Goal: Transaction & Acquisition: Purchase product/service

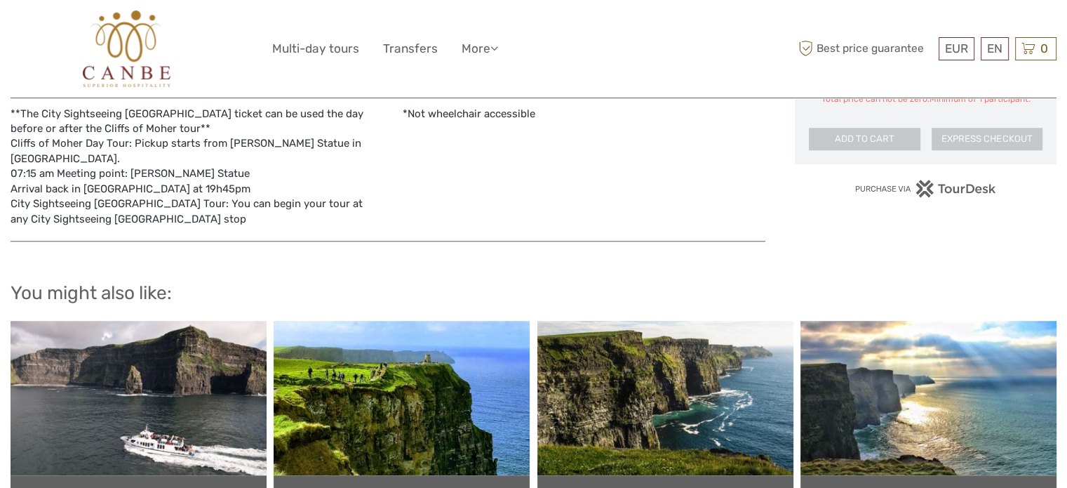
scroll to position [632, 0]
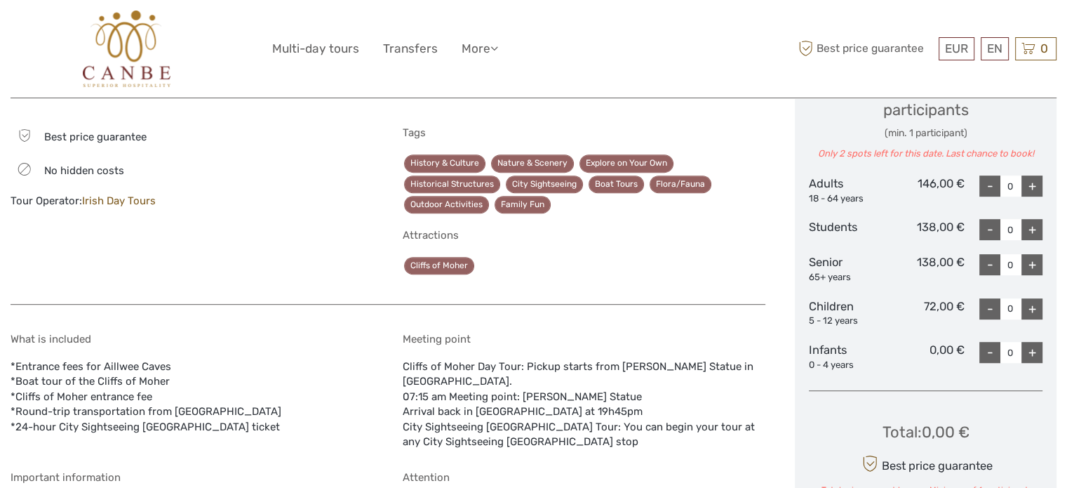
click at [111, 201] on link "Irish Day Tours" at bounding box center [119, 200] width 74 height 13
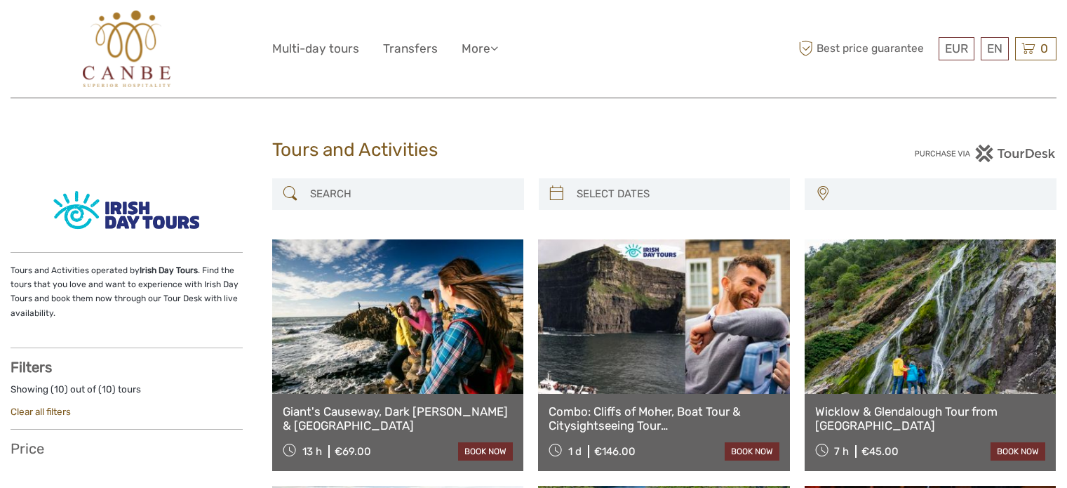
select select
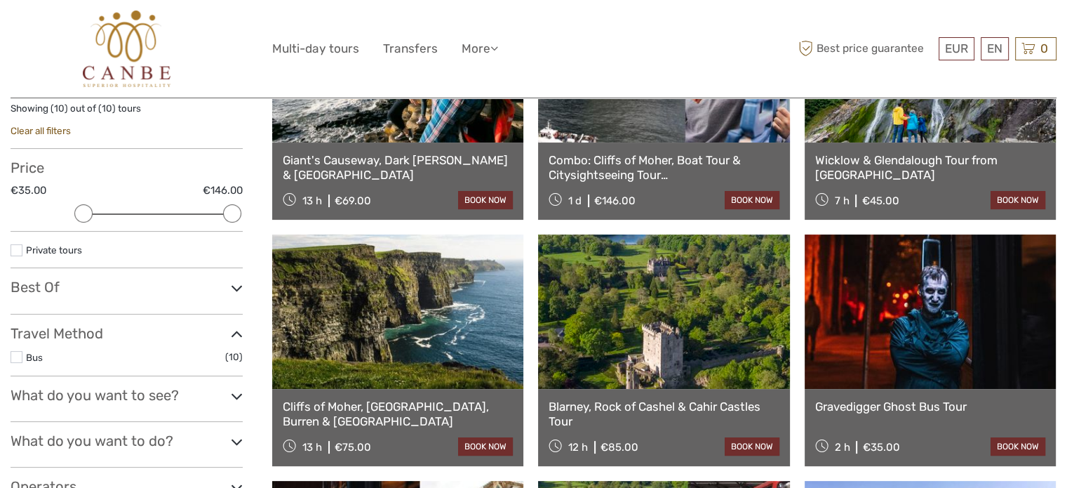
scroll to position [140, 0]
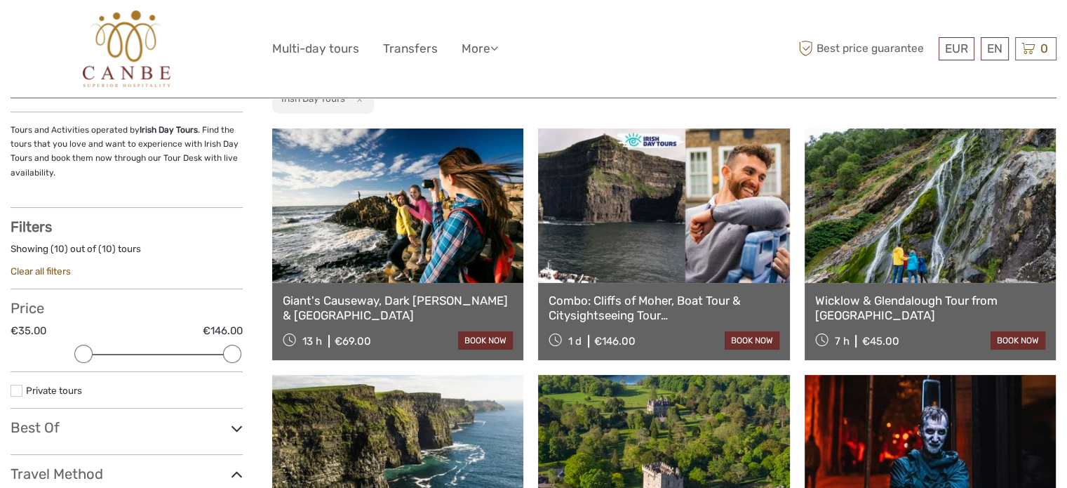
click at [667, 224] on link at bounding box center [663, 205] width 251 height 154
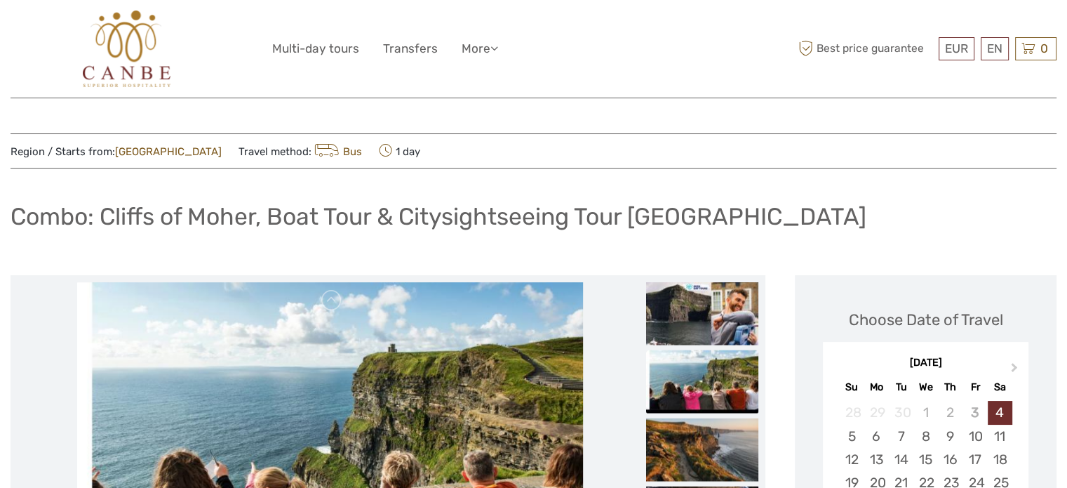
click at [84, 199] on div "Combo: Cliffs of Moher, Boat Tour & Citysightseeing Tour [GEOGRAPHIC_DATA]" at bounding box center [534, 221] width 1046 height 51
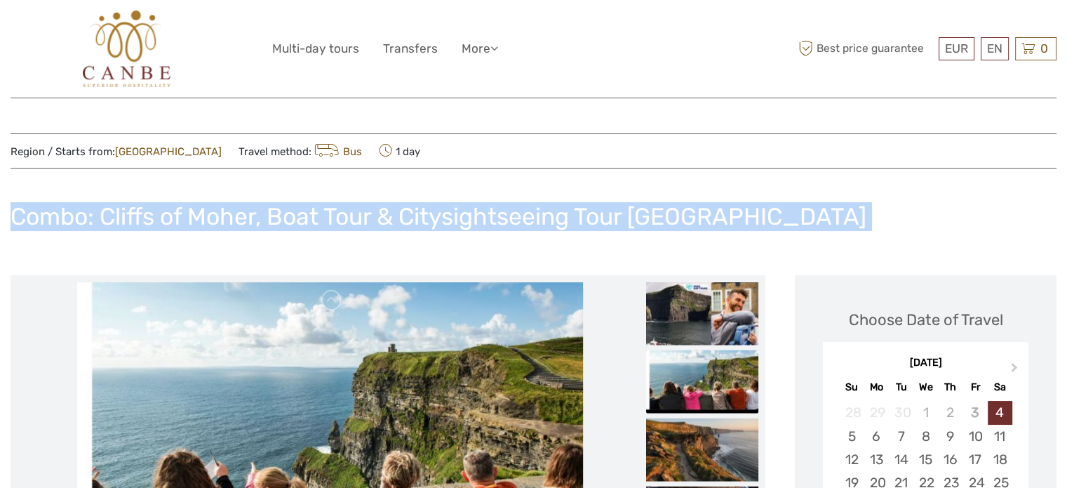
click at [84, 199] on div "Combo: Cliffs of Moher, Boat Tour & Citysightseeing Tour [GEOGRAPHIC_DATA]" at bounding box center [534, 221] width 1046 height 51
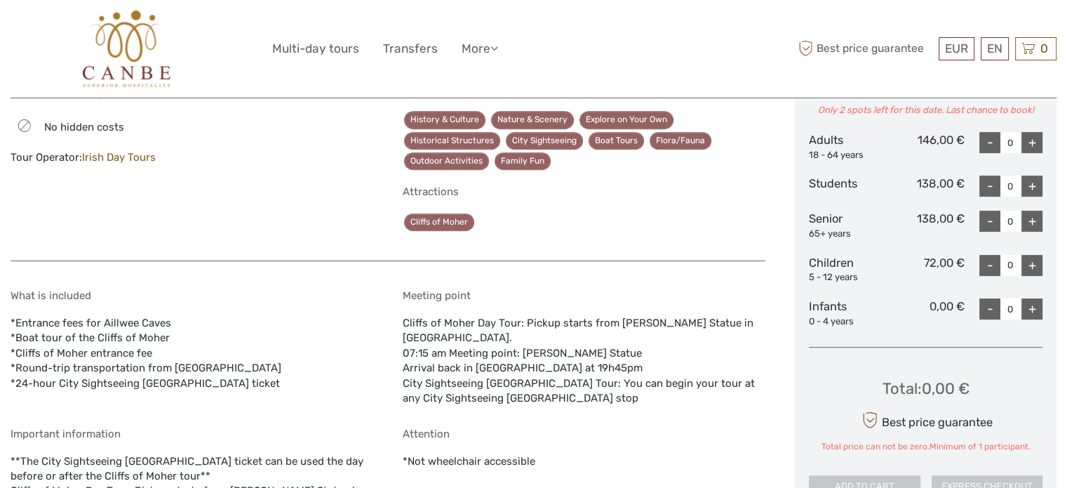
scroll to position [561, 0]
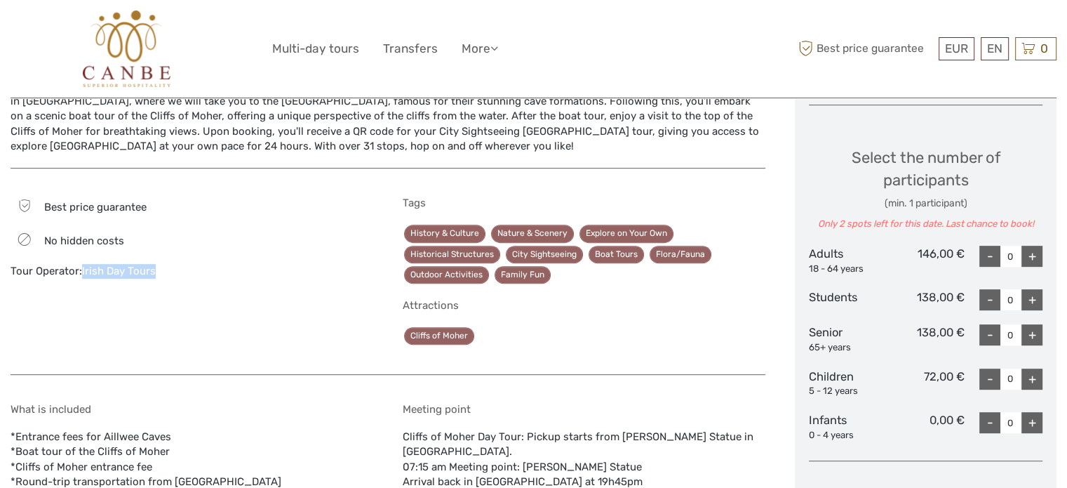
drag, startPoint x: 168, startPoint y: 268, endPoint x: 83, endPoint y: 267, distance: 85.6
click at [83, 267] on div "Tour Operator: Irish Day Tours" at bounding box center [192, 271] width 363 height 15
copy link "Irish Day Tours"
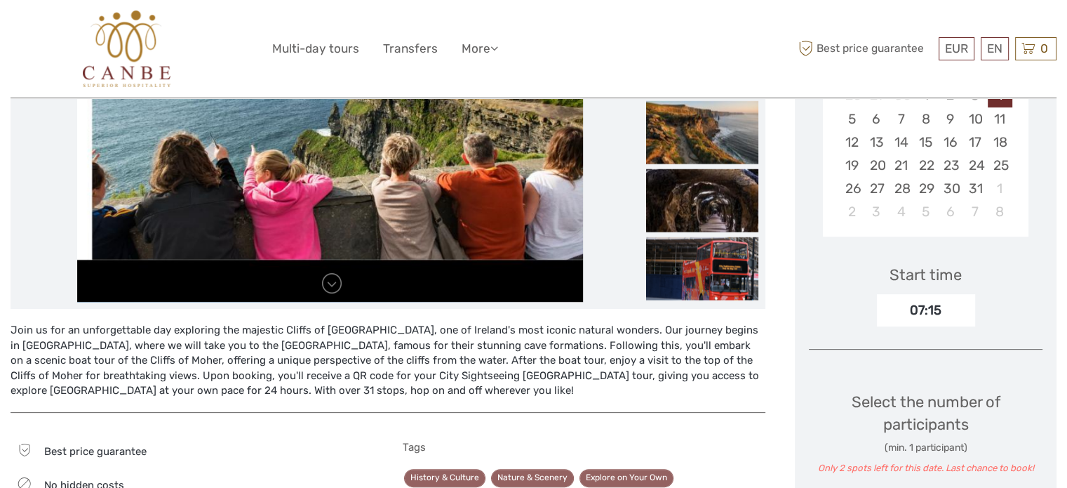
scroll to position [0, 0]
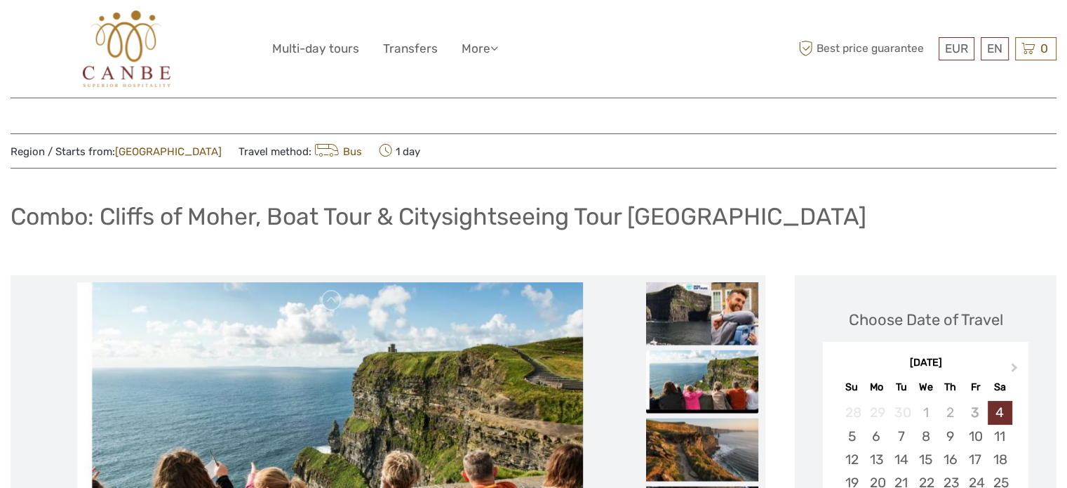
click at [351, 212] on h1 "Combo: Cliffs of Moher, Boat Tour & Citysightseeing Tour [GEOGRAPHIC_DATA]" at bounding box center [439, 216] width 856 height 29
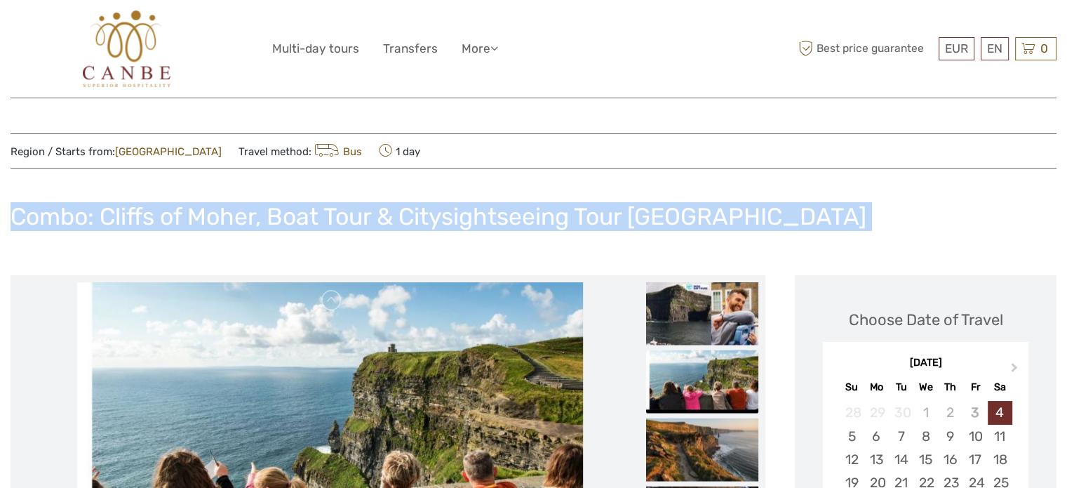
click at [351, 212] on h1 "Combo: Cliffs of Moher, Boat Tour & Citysightseeing Tour [GEOGRAPHIC_DATA]" at bounding box center [439, 216] width 856 height 29
copy div "Combo: Cliffs of Moher, Boat Tour & Citysightseeing Tour [GEOGRAPHIC_DATA]"
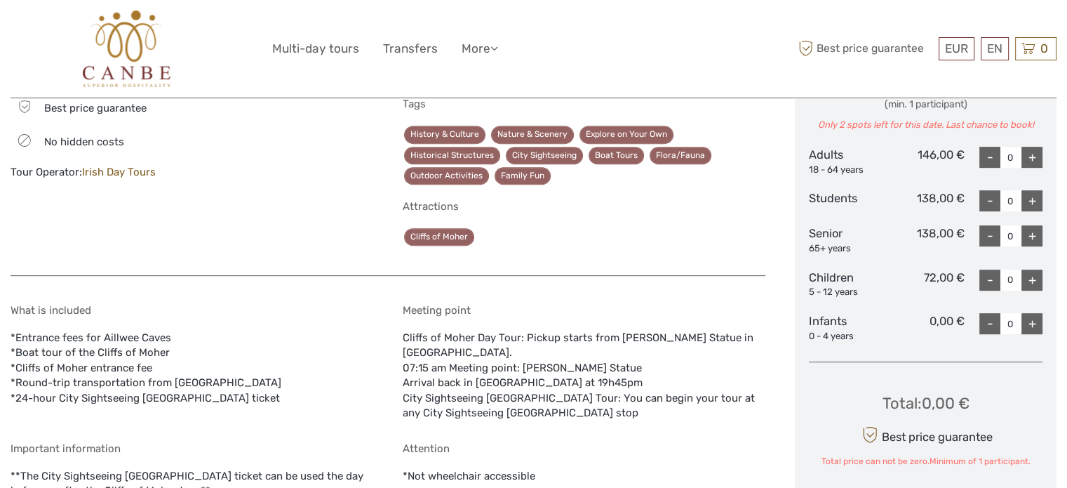
scroll to position [561, 0]
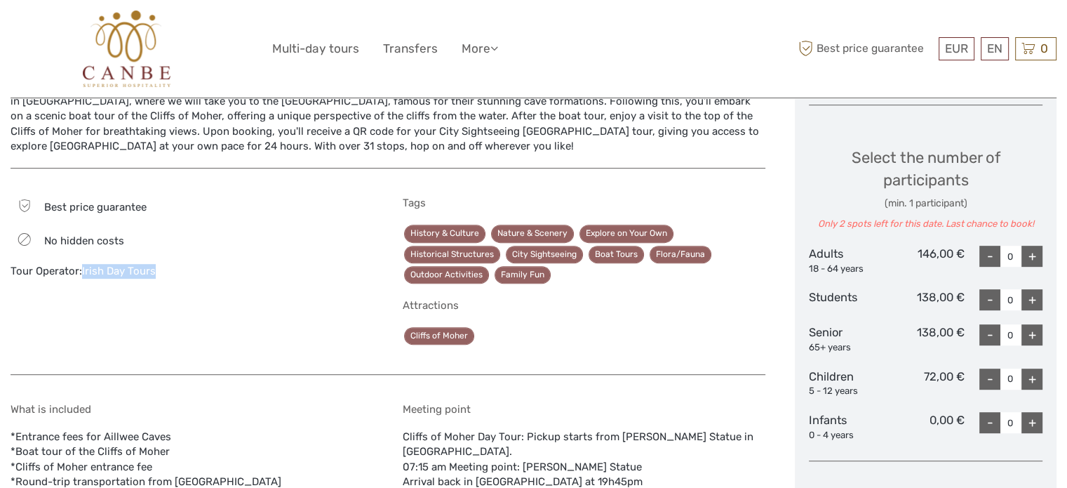
drag, startPoint x: 168, startPoint y: 274, endPoint x: 83, endPoint y: 272, distance: 85.6
click at [83, 272] on div "Tour Operator: Irish Day Tours" at bounding box center [192, 271] width 363 height 15
copy link "Irish Day Tours"
click at [138, 272] on link "Irish Day Tours" at bounding box center [119, 271] width 74 height 13
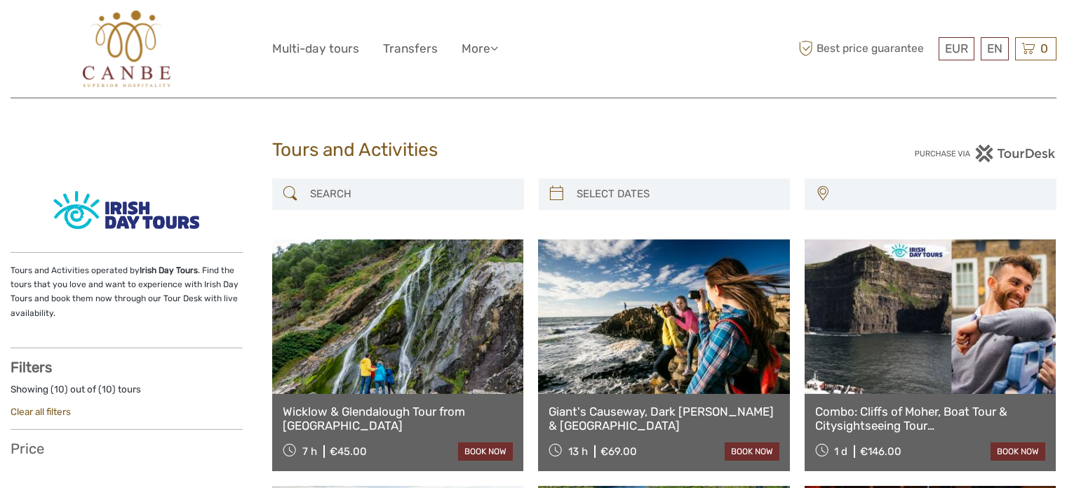
select select
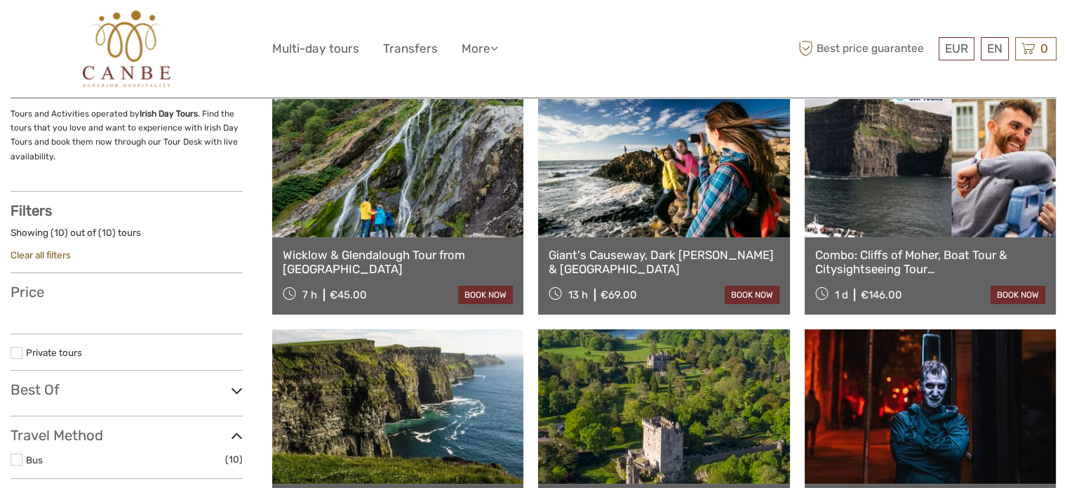
scroll to position [70, 0]
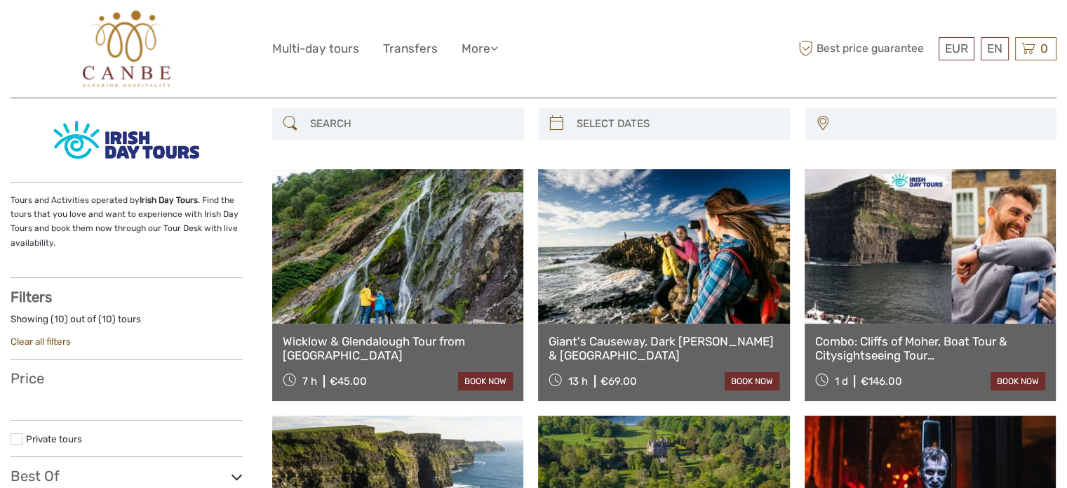
select select
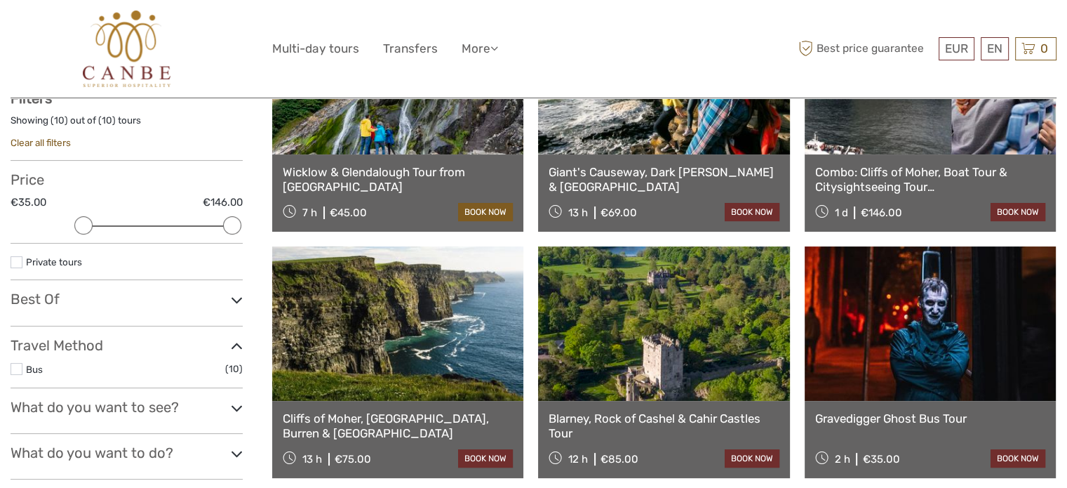
scroll to position [211, 0]
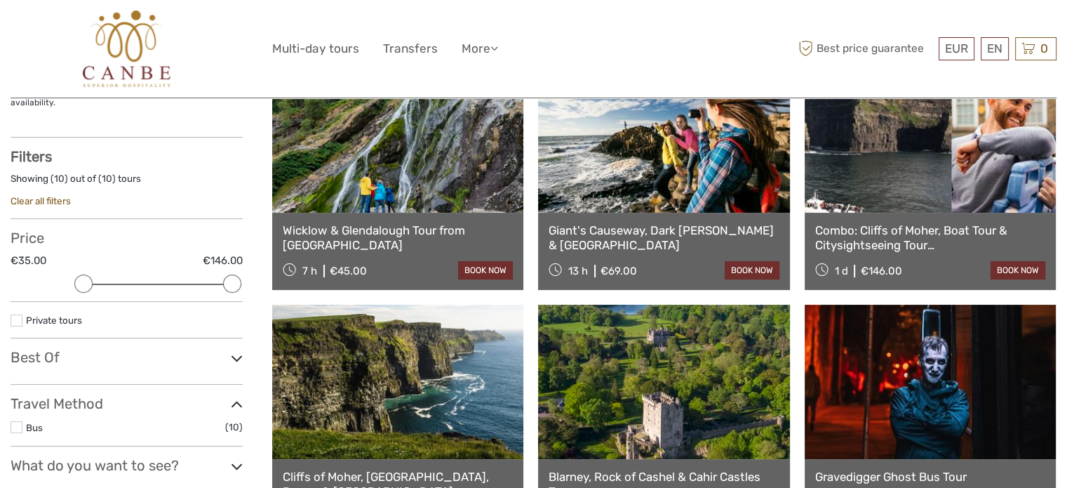
click at [883, 158] on link at bounding box center [930, 135] width 251 height 154
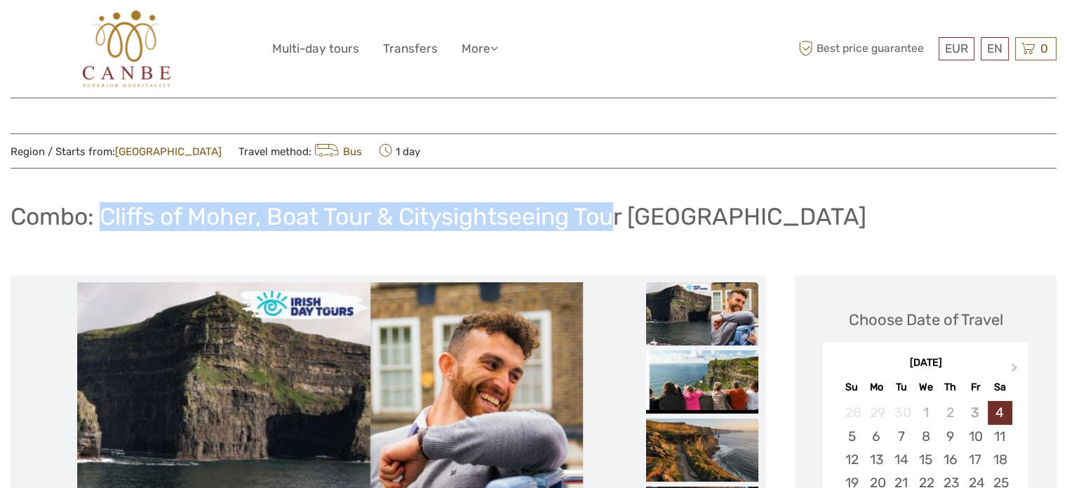
drag, startPoint x: 100, startPoint y: 213, endPoint x: 612, endPoint y: 201, distance: 512.4
click at [612, 202] on h1 "Combo: Cliffs of Moher, Boat Tour & Citysightseeing Tour Dublin" at bounding box center [439, 216] width 856 height 29
copy h1 "Cliffs of Moher, Boat Tour & Citysightseeing Tou"
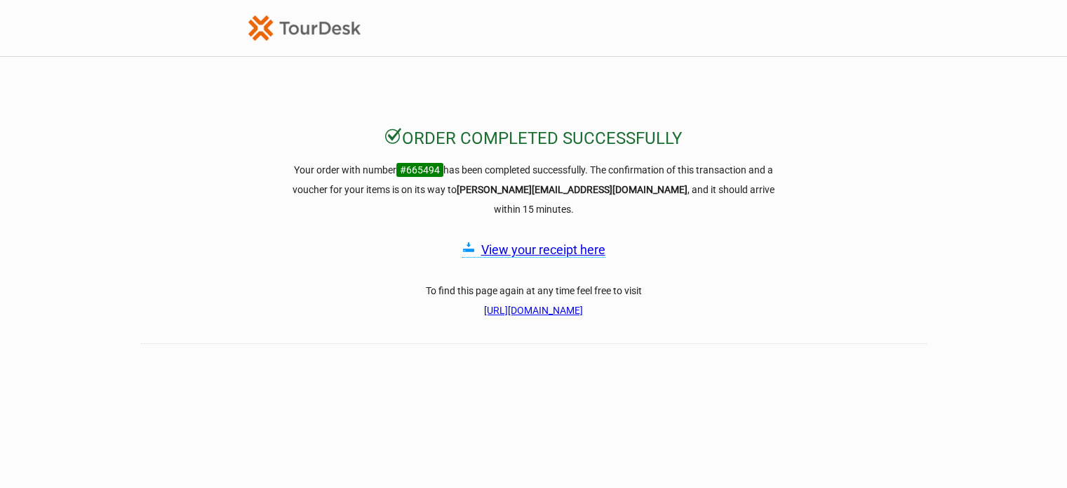
click at [511, 242] on link "View your receipt here" at bounding box center [543, 249] width 124 height 15
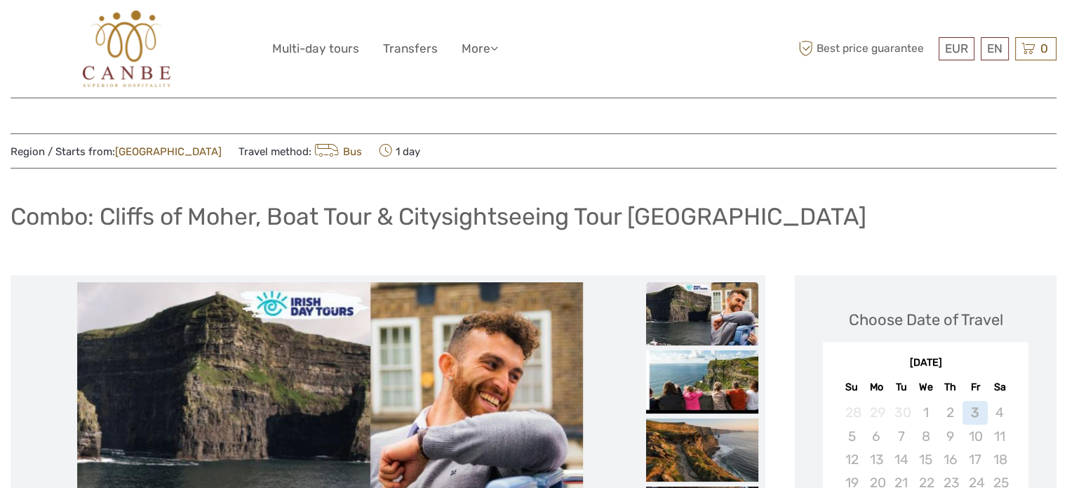
click at [121, 218] on h1 "Combo: Cliffs of Moher, Boat Tour & Citysightseeing Tour [GEOGRAPHIC_DATA]" at bounding box center [439, 216] width 856 height 29
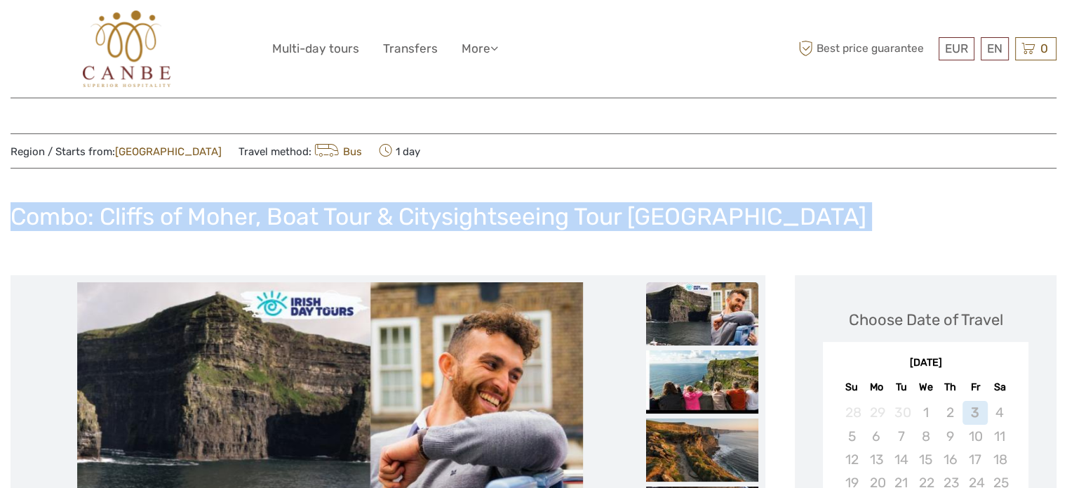
click at [121, 218] on h1 "Combo: Cliffs of Moher, Boat Tour & Citysightseeing Tour [GEOGRAPHIC_DATA]" at bounding box center [439, 216] width 856 height 29
copy div "Combo: Cliffs of Moher, Boat Tour & Citysightseeing Tour [GEOGRAPHIC_DATA]"
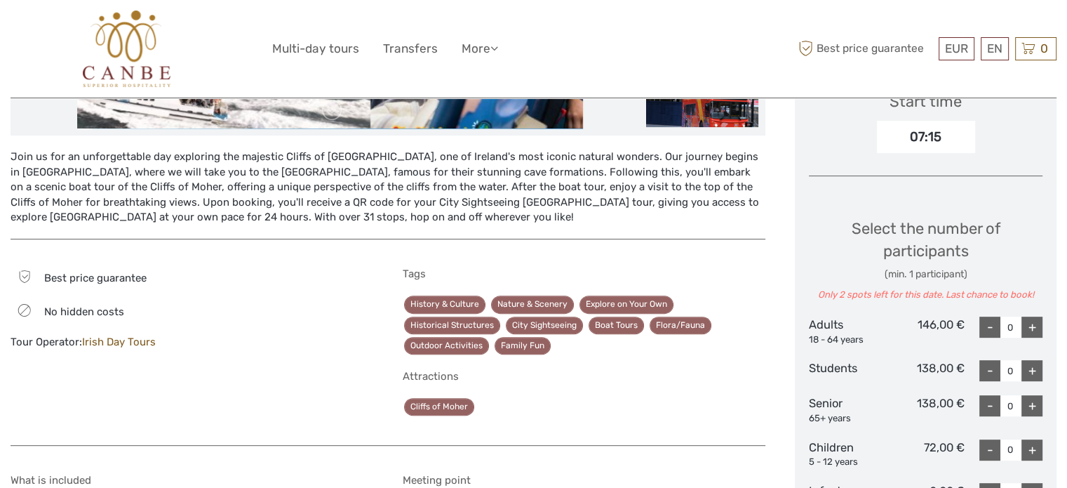
scroll to position [491, 0]
click at [119, 335] on link "Irish Day Tours" at bounding box center [119, 341] width 74 height 13
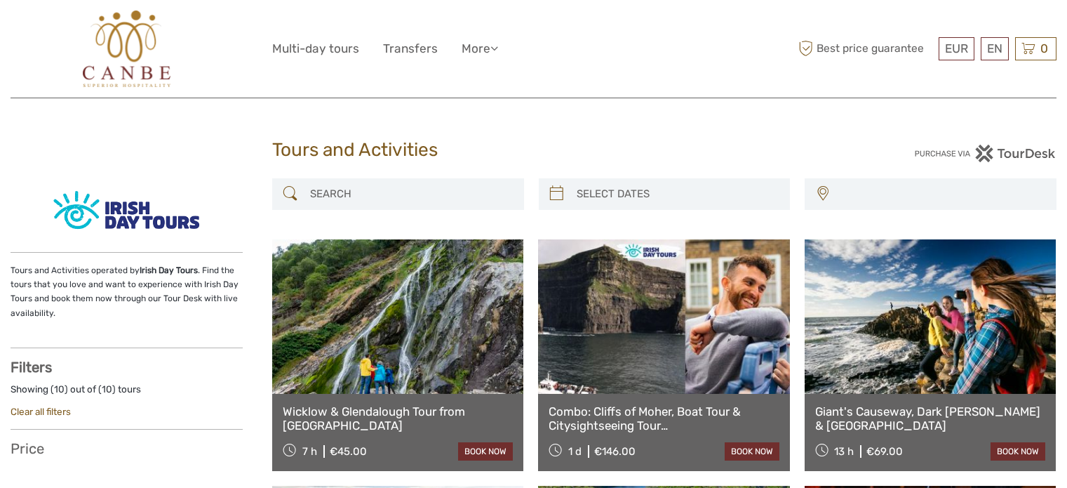
select select
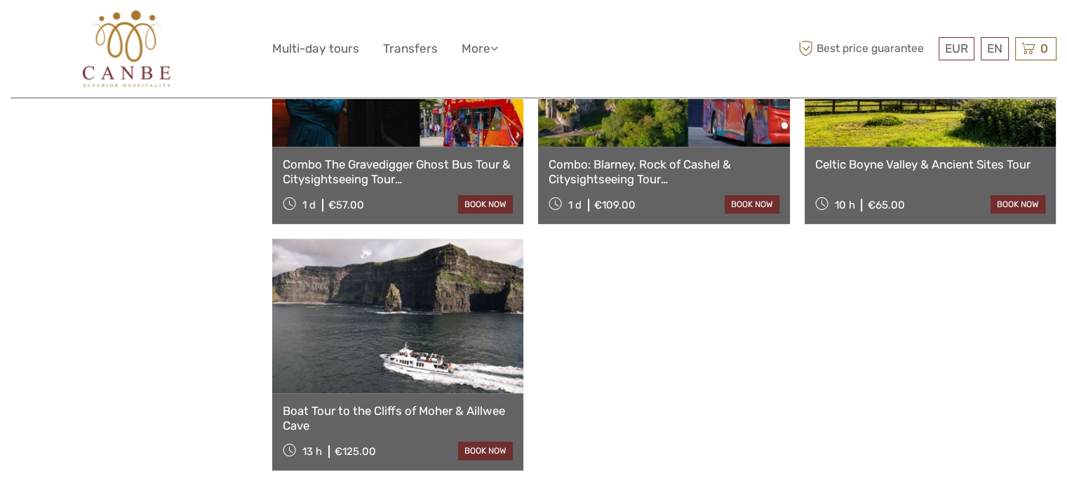
scroll to position [772, 0]
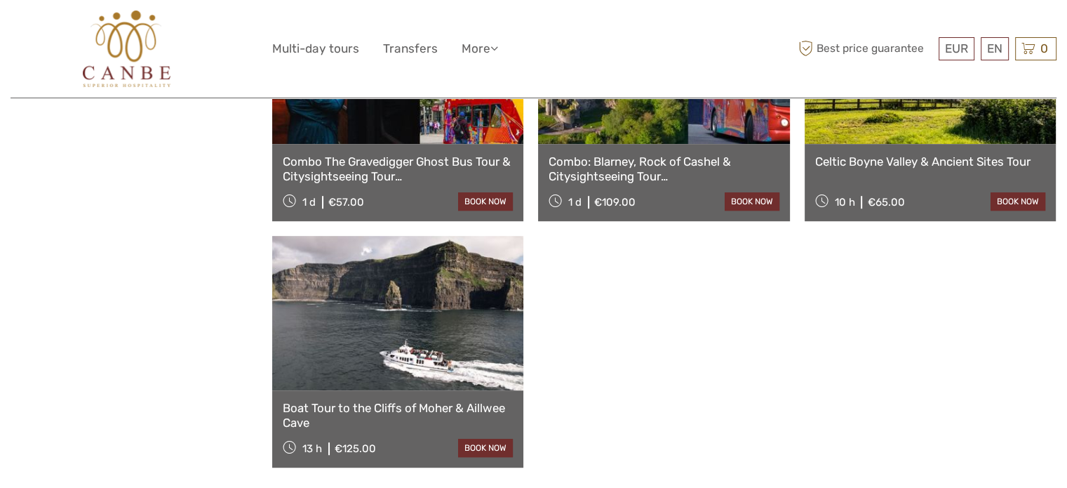
click at [382, 321] on link at bounding box center [397, 313] width 251 height 154
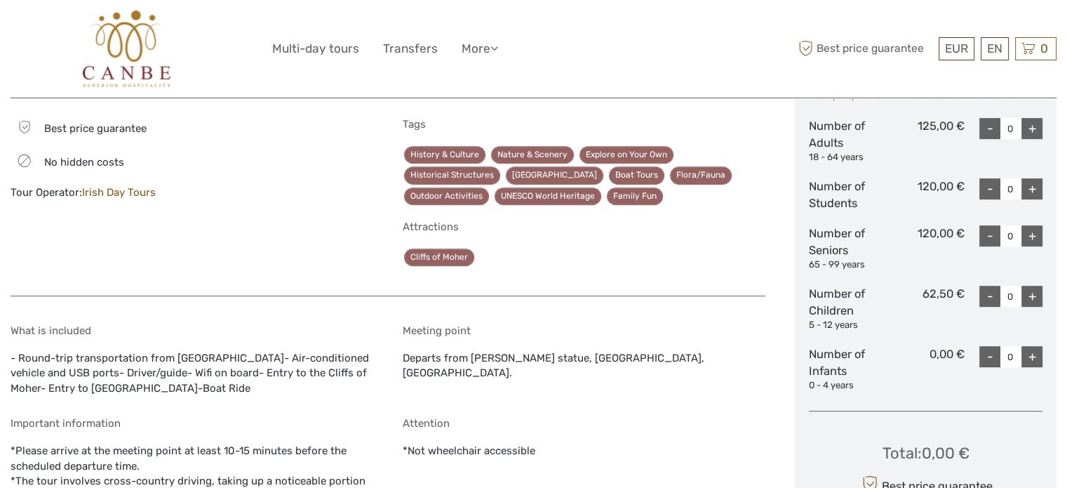
scroll to position [772, 0]
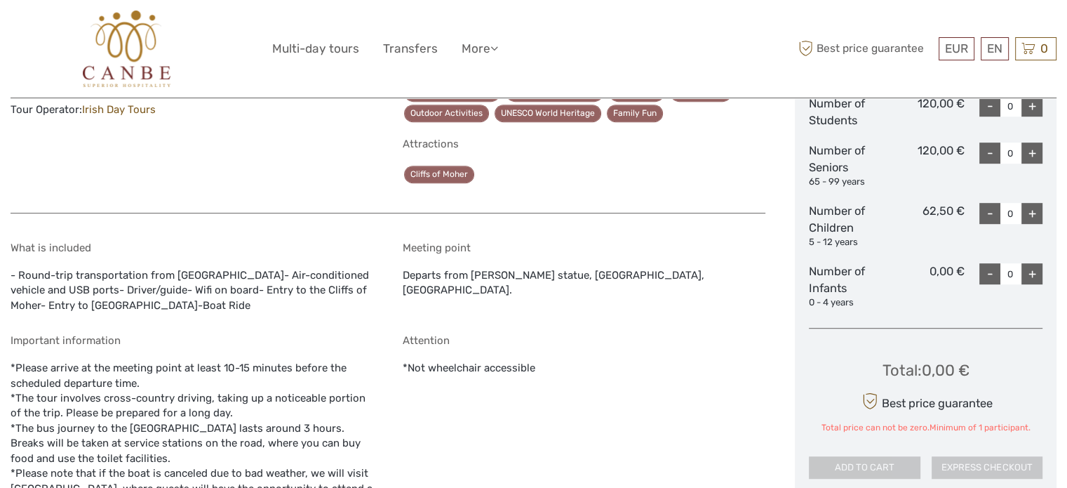
click at [121, 111] on link "Irish Day Tours" at bounding box center [119, 109] width 74 height 13
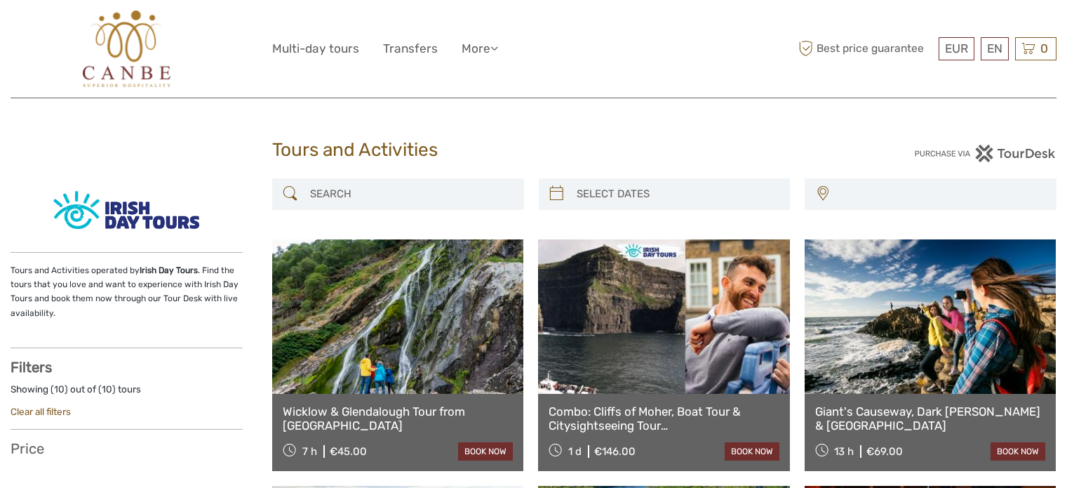
select select
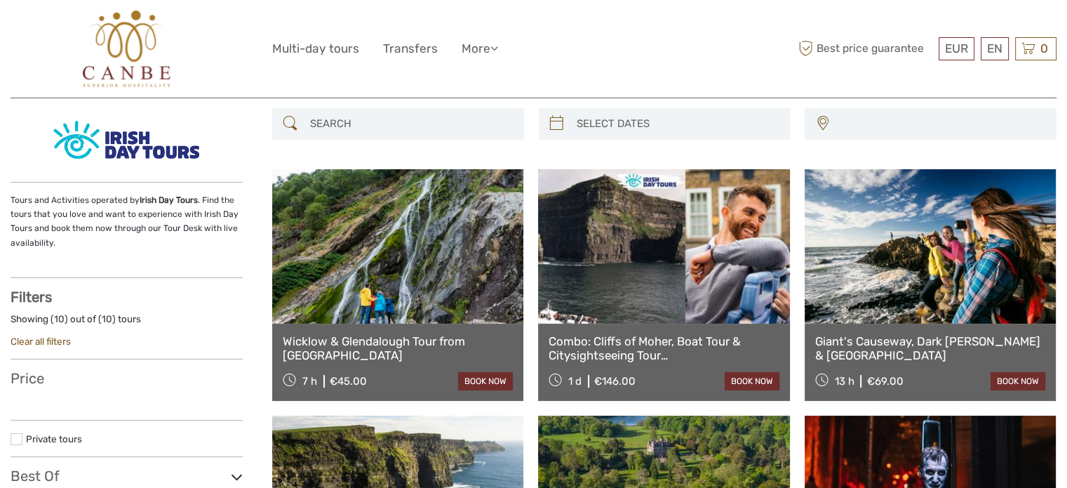
select select
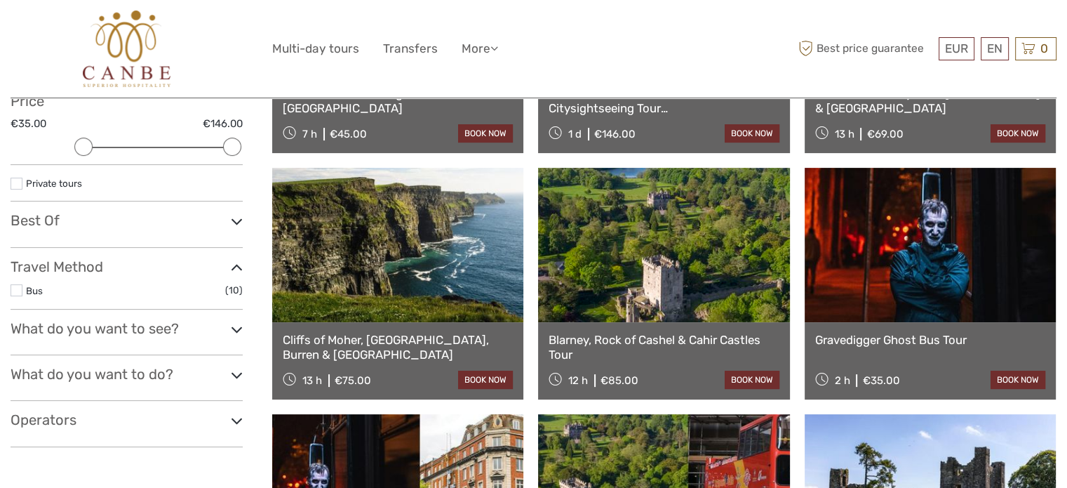
scroll to position [211, 0]
